Goal: Task Accomplishment & Management: Manage account settings

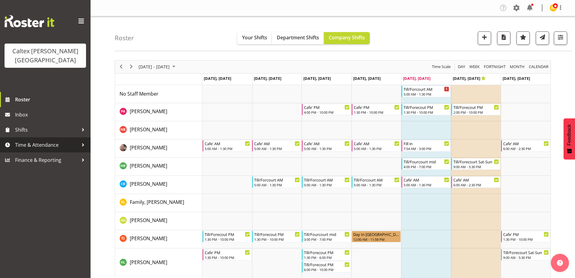
click at [28, 140] on span "Time & Attendance" at bounding box center [46, 144] width 63 height 9
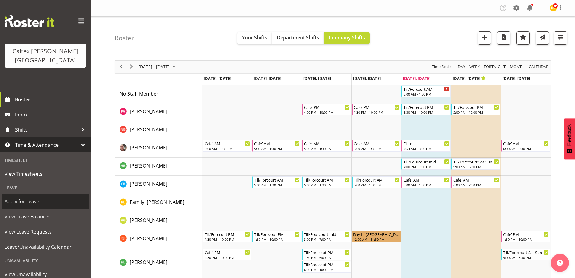
click at [17, 197] on span "Apply for Leave" at bounding box center [46, 201] width 82 height 9
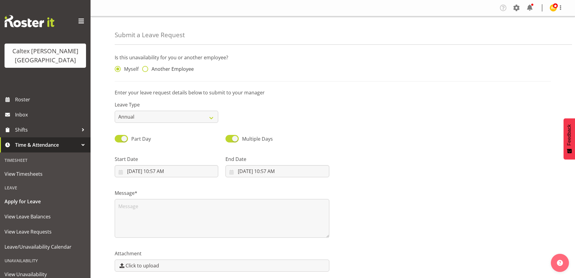
click at [145, 69] on span at bounding box center [145, 69] width 6 height 6
click at [145, 69] on input "Another Employee" at bounding box center [144, 69] width 4 height 4
radio input "true"
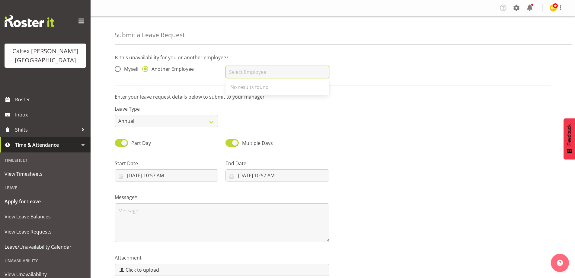
click at [238, 72] on input "text" at bounding box center [278, 72] width 104 height 12
click at [260, 107] on span "[PERSON_NAME]" at bounding box center [248, 108] width 37 height 7
type input "[PERSON_NAME]"
click at [190, 121] on select "Annual Sick Leave Without Pay Bereavement Domestic Violence Parental Jury Servi…" at bounding box center [167, 121] width 104 height 12
select select "Sick"
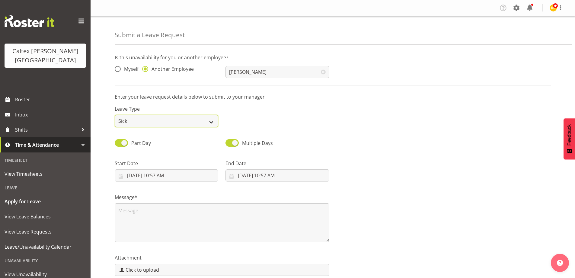
click at [115, 115] on select "Annual Sick Leave Without Pay Bereavement Domestic Violence Parental Jury Servi…" at bounding box center [167, 121] width 104 height 12
click at [168, 177] on input "[DATE] 10:57 AM" at bounding box center [167, 175] width 104 height 12
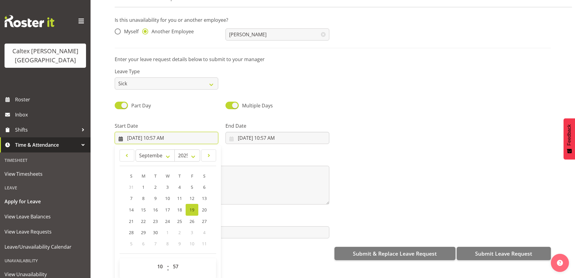
scroll to position [29, 0]
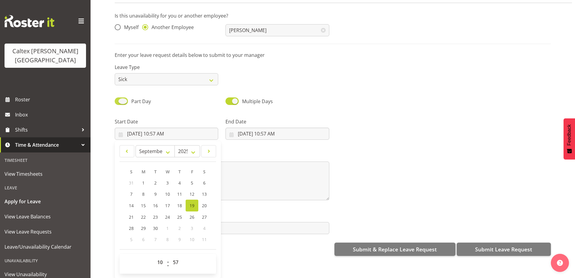
click at [129, 98] on span "Part Day" at bounding box center [139, 101] width 23 height 7
click at [119, 99] on input "Part Day" at bounding box center [117, 101] width 4 height 4
checkbox input "false"
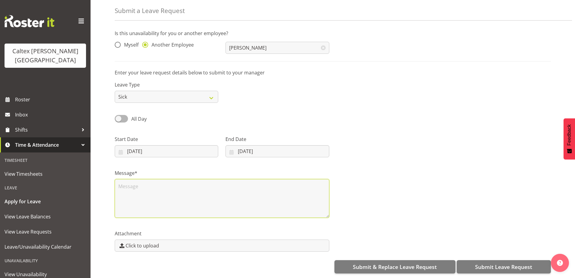
click at [140, 190] on textarea at bounding box center [222, 198] width 215 height 39
type textarea "sick"
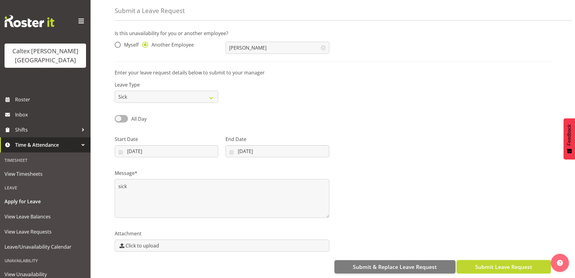
click at [517, 263] on span "Submit Leave Request" at bounding box center [503, 267] width 57 height 8
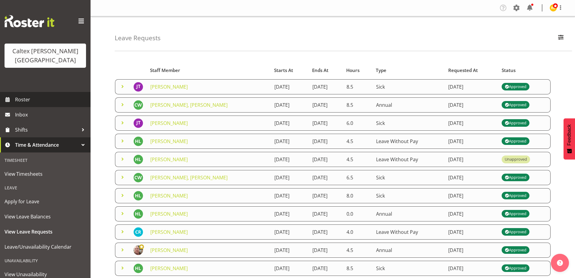
click at [24, 95] on span "Roster" at bounding box center [51, 99] width 72 height 9
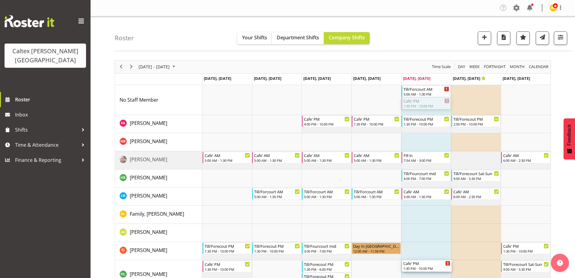
drag, startPoint x: 413, startPoint y: 104, endPoint x: 412, endPoint y: 269, distance: 165.2
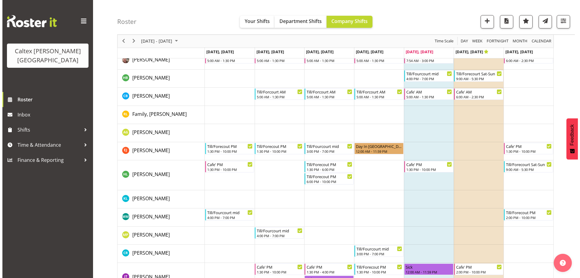
scroll to position [91, 0]
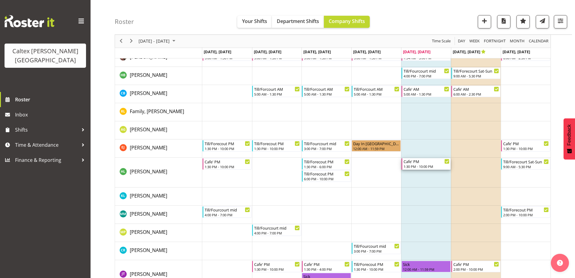
click at [424, 163] on div "Cafe' PM" at bounding box center [427, 161] width 46 height 6
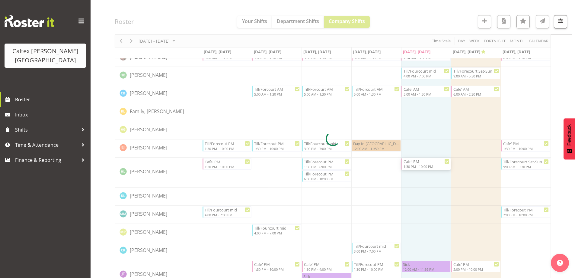
select select "8"
select select "2025"
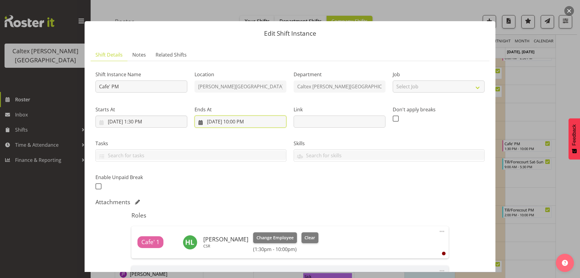
click at [245, 121] on input "[DATE] 10:00 PM" at bounding box center [241, 121] width 92 height 12
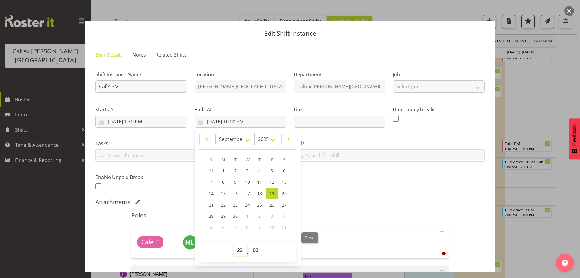
click at [239, 249] on select "00 01 02 03 04 05 06 07 08 09 10 11 12 13 14 15 16 17 18 19 20 21 22 23" at bounding box center [241, 250] width 14 height 12
select select "16"
click at [234, 244] on select "00 01 02 03 04 05 06 07 08 09 10 11 12 13 14 15 16 17 18 19 20 21 22 23" at bounding box center [241, 250] width 14 height 12
type input "[DATE] 4:00 PM"
click at [391, 195] on div "Shift Instance Name Cafe' PM Location [PERSON_NAME][GEOGRAPHIC_DATA] Department…" at bounding box center [289, 197] width 389 height 263
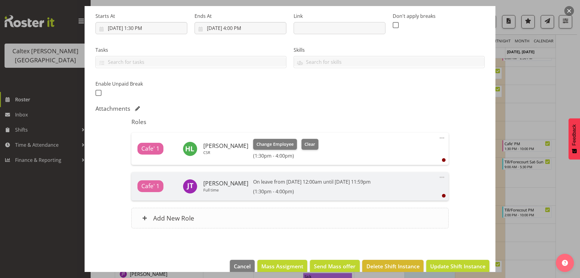
scroll to position [104, 0]
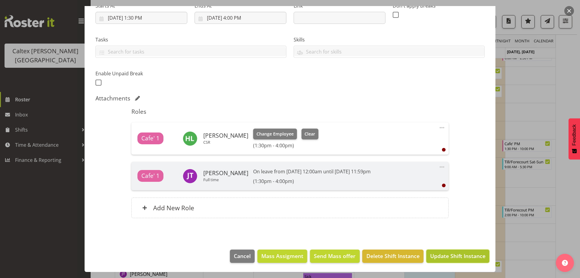
click at [450, 255] on span "Update Shift Instance" at bounding box center [457, 256] width 55 height 8
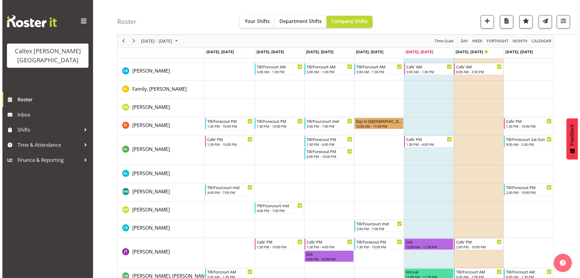
scroll to position [126, 0]
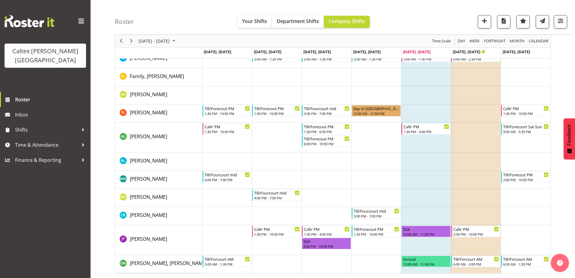
click at [416, 179] on td "Timeline Week of September 19, 2025" at bounding box center [426, 179] width 50 height 18
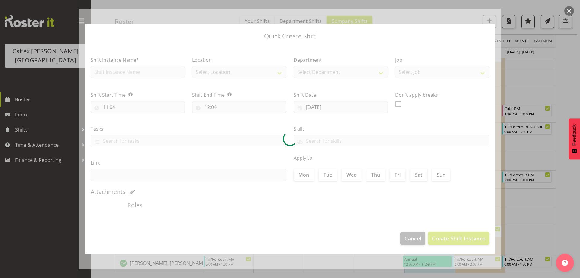
checkbox input "true"
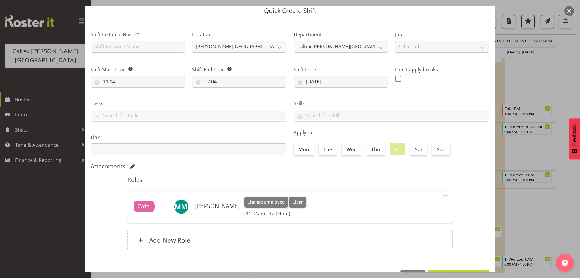
scroll to position [43, 0]
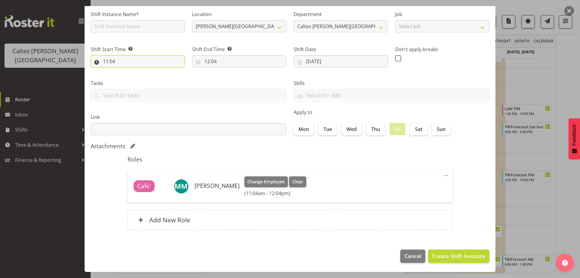
click at [120, 61] on input "11:04" at bounding box center [138, 61] width 94 height 12
click at [133, 77] on select "00 01 02 03 04 05 06 07 08 09 10 11 12 13 14 15 16 17 18 19 20 21 22 23" at bounding box center [132, 77] width 14 height 12
select select "16"
click at [125, 71] on select "00 01 02 03 04 05 06 07 08 09 10 11 12 13 14 15 16 17 18 19 20 21 22 23" at bounding box center [132, 77] width 14 height 12
type input "16:04"
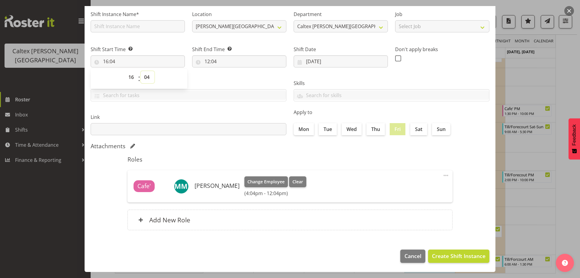
click at [149, 77] on select "00 01 02 03 04 05 06 07 08 09 10 11 12 13 14 15 16 17 18 19 20 21 22 23 24 25 2…" at bounding box center [148, 77] width 14 height 12
select select "0"
click at [141, 71] on select "00 01 02 03 04 05 06 07 08 09 10 11 12 13 14 15 16 17 18 19 20 21 22 23 24 25 2…" at bounding box center [148, 77] width 14 height 12
type input "16:00"
click at [218, 64] on input "12:04" at bounding box center [239, 61] width 94 height 12
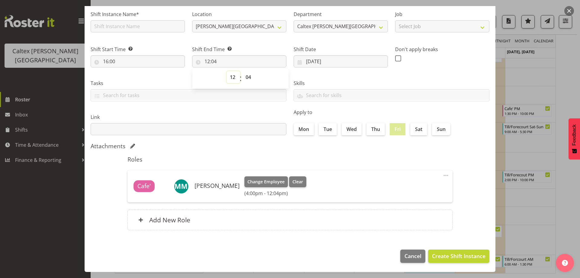
click at [233, 76] on select "00 01 02 03 04 05 06 07 08 09 10 11 12 13 14 15 16 17 18 19 20 21 22 23" at bounding box center [234, 77] width 14 height 12
select select "22"
click at [227, 71] on select "00 01 02 03 04 05 06 07 08 09 10 11 12 13 14 15 16 17 18 19 20 21 22 23" at bounding box center [234, 77] width 14 height 12
type input "22:04"
click at [249, 77] on select "00 01 02 03 04 05 06 07 08 09 10 11 12 13 14 15 16 17 18 19 20 21 22 23 24 25 2…" at bounding box center [249, 77] width 14 height 12
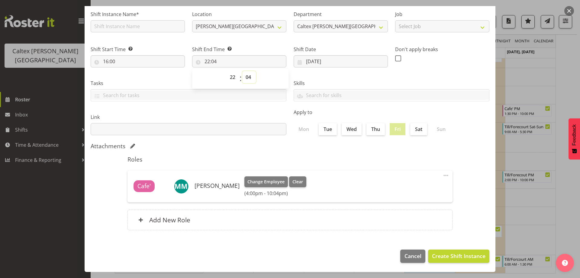
select select "0"
click at [242, 71] on select "00 01 02 03 04 05 06 07 08 09 10 11 12 13 14 15 16 17 18 19 20 21 22 23 24 25 2…" at bounding box center [249, 77] width 14 height 12
type input "22:00"
click at [470, 138] on div "Apply to Mon Tue Wed Thu Fri Sat Sun" at bounding box center [391, 122] width 203 height 34
click at [122, 27] on input "text" at bounding box center [138, 26] width 94 height 12
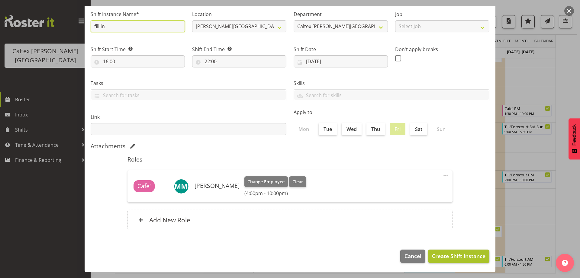
type input "fill in"
click at [459, 256] on span "Create Shift Instance" at bounding box center [458, 256] width 53 height 8
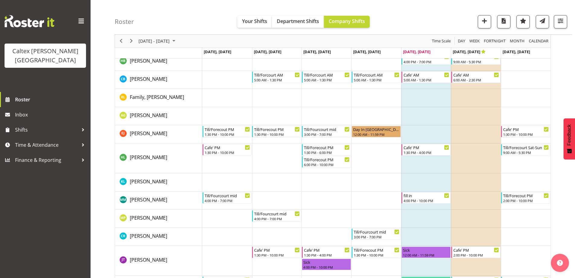
scroll to position [95, 0]
